Goal: Task Accomplishment & Management: Use online tool/utility

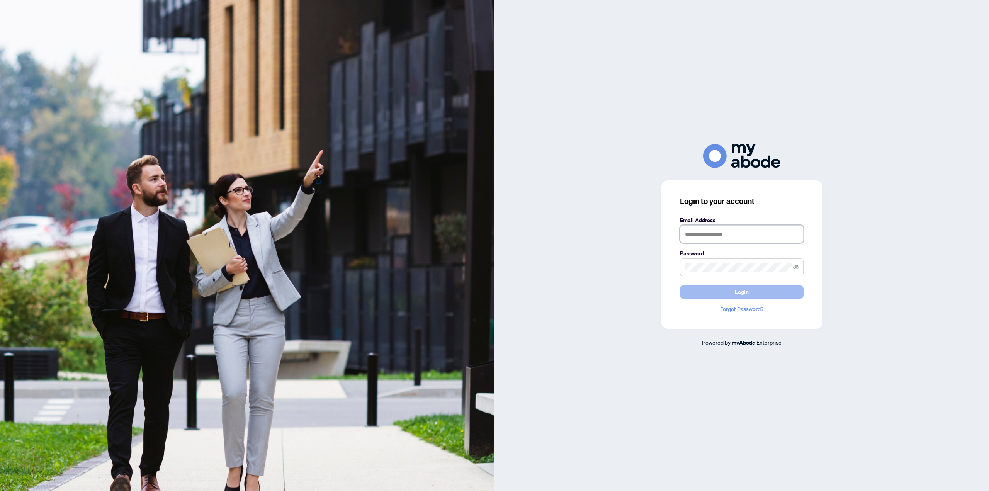
type input "**********"
click at [730, 293] on button "Login" at bounding box center [742, 292] width 124 height 13
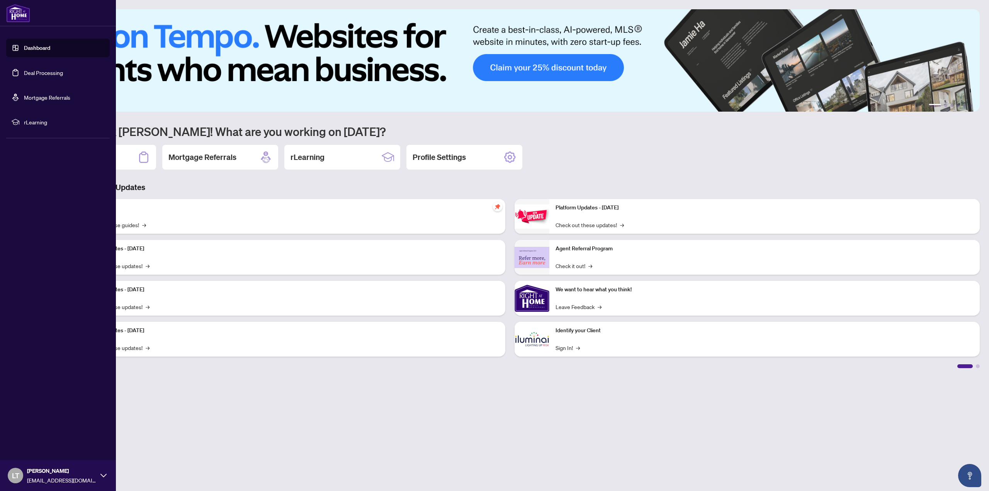
click at [46, 74] on link "Deal Processing" at bounding box center [43, 72] width 39 height 7
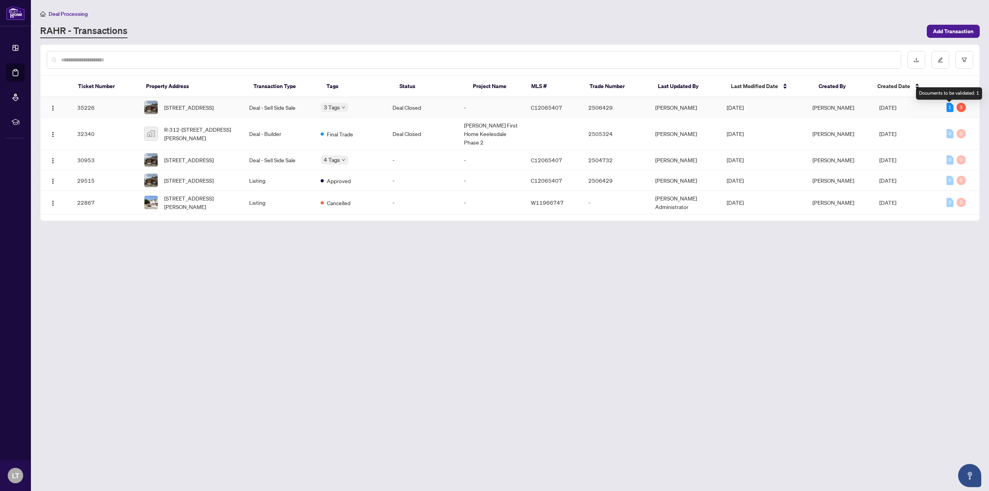
click at [949, 109] on div "1" at bounding box center [950, 107] width 7 height 9
click at [960, 110] on div "3" at bounding box center [961, 107] width 9 height 9
click at [184, 107] on span "[STREET_ADDRESS]" at bounding box center [188, 107] width 49 height 9
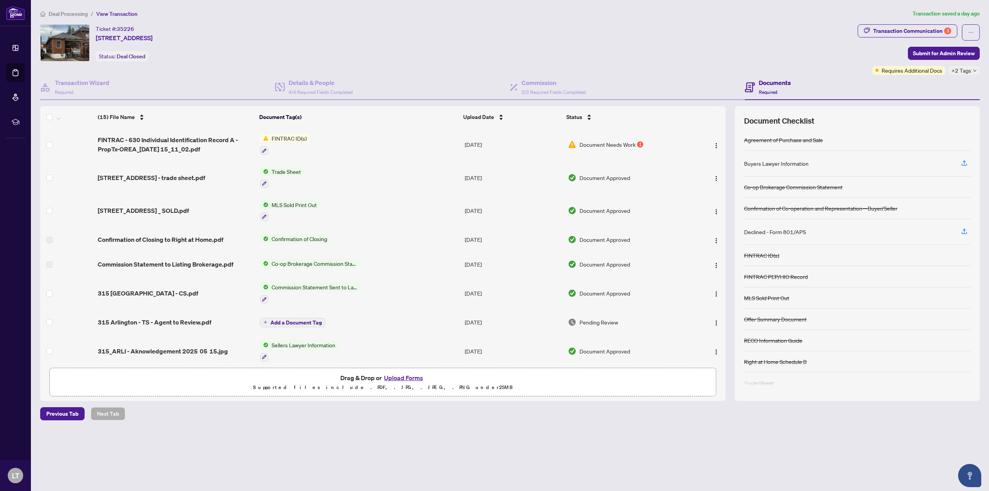
click at [398, 378] on button "Upload Forms" at bounding box center [404, 378] width 44 height 10
